Goal: Information Seeking & Learning: Learn about a topic

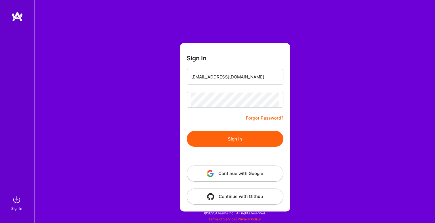
click at [187, 131] on button "Sign In" at bounding box center [235, 139] width 97 height 16
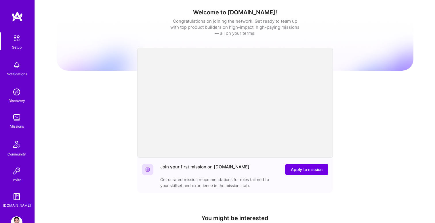
click at [18, 96] on img at bounding box center [17, 92] width 12 height 12
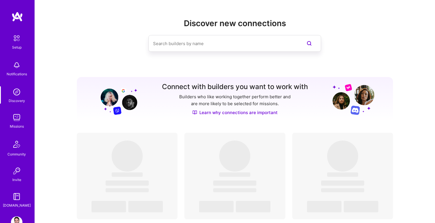
click at [187, 45] on input at bounding box center [223, 43] width 140 height 15
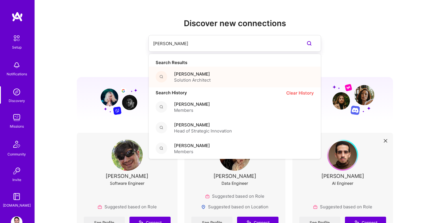
type input "[PERSON_NAME]"
click at [188, 76] on span "[PERSON_NAME]" at bounding box center [192, 74] width 37 height 6
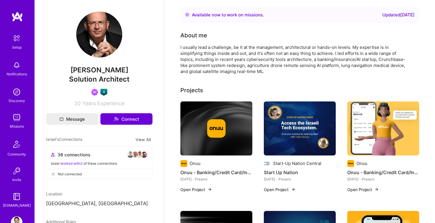
click at [16, 94] on img at bounding box center [17, 92] width 12 height 12
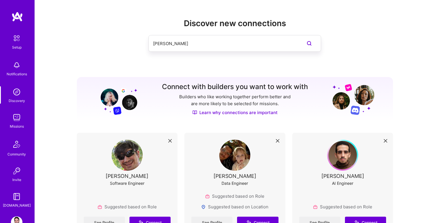
click at [194, 44] on input "[PERSON_NAME]" at bounding box center [223, 43] width 140 height 15
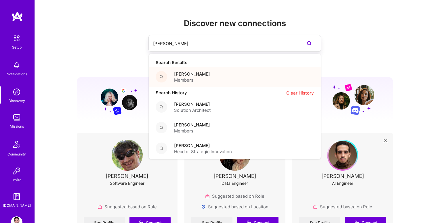
type input "[PERSON_NAME]"
click at [194, 77] on div "[PERSON_NAME] Members" at bounding box center [235, 77] width 172 height 21
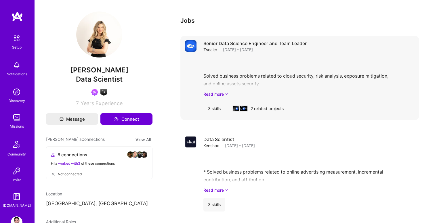
scroll to position [474, 0]
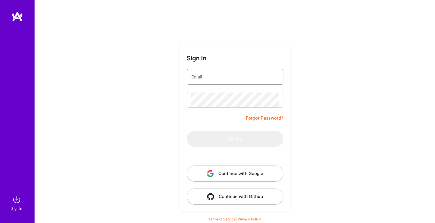
click at [217, 77] on input "email" at bounding box center [234, 77] width 87 height 15
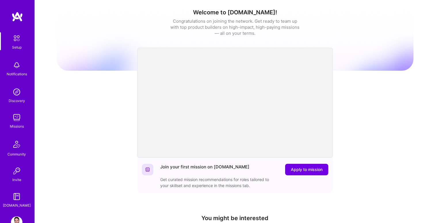
click at [16, 121] on img at bounding box center [17, 118] width 12 height 12
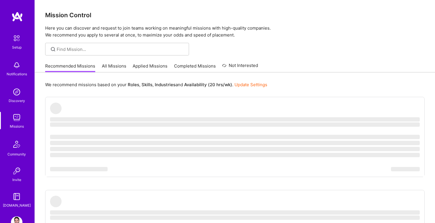
click at [109, 68] on link "All Missions" at bounding box center [114, 67] width 24 height 9
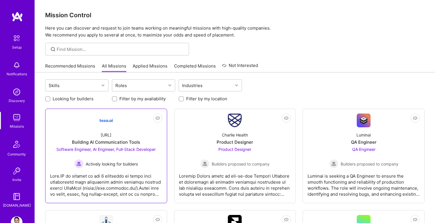
click at [109, 133] on div "[URL]" at bounding box center [106, 135] width 11 height 6
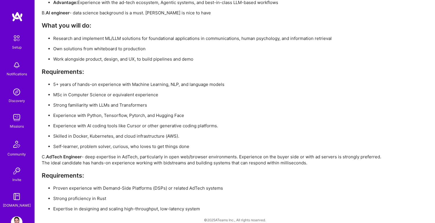
scroll to position [1071, 0]
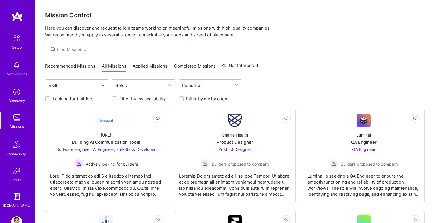
click at [313, 48] on div at bounding box center [235, 49] width 400 height 13
